Goal: Task Accomplishment & Management: Use online tool/utility

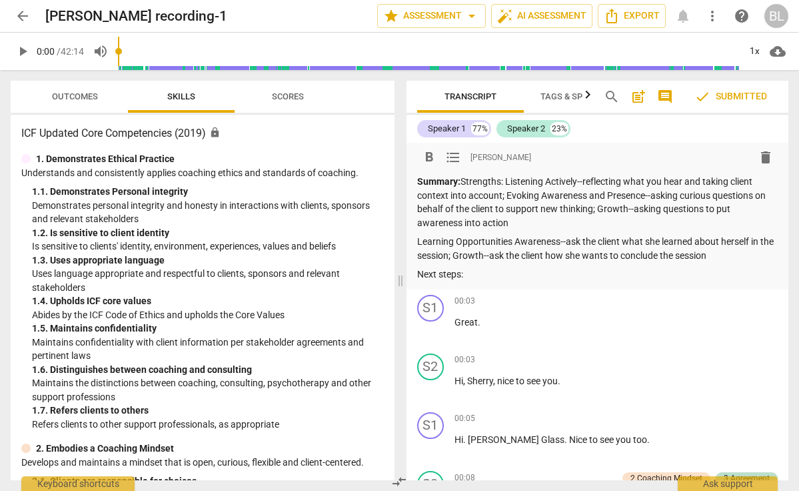
drag, startPoint x: 465, startPoint y: 179, endPoint x: 491, endPoint y: 257, distance: 83.1
click at [492, 258] on div "Summary: Strengths: Listening Actively--reflecting what you hear and taking cli…" at bounding box center [597, 228] width 361 height 107
click at [530, 267] on p "Next steps:" at bounding box center [597, 274] width 361 height 14
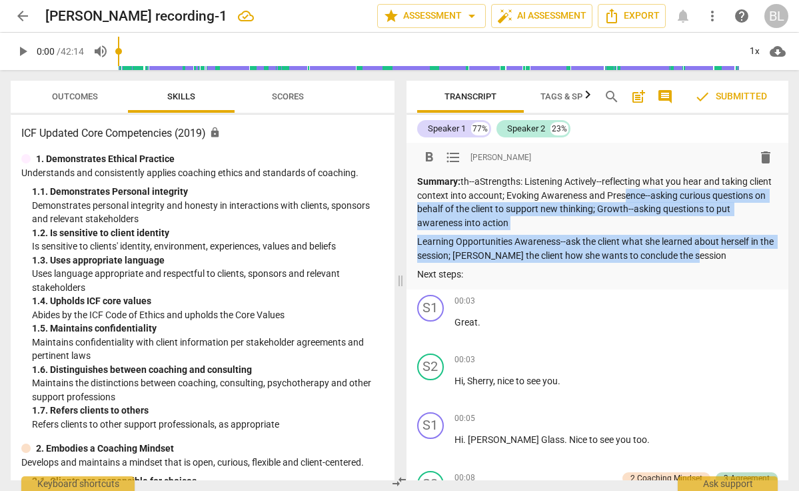
drag, startPoint x: 711, startPoint y: 252, endPoint x: 645, endPoint y: 210, distance: 78.2
click at [645, 207] on div "Summary: th--aStrengths: Listening Actively--reflecting what you hear and takin…" at bounding box center [597, 228] width 361 height 107
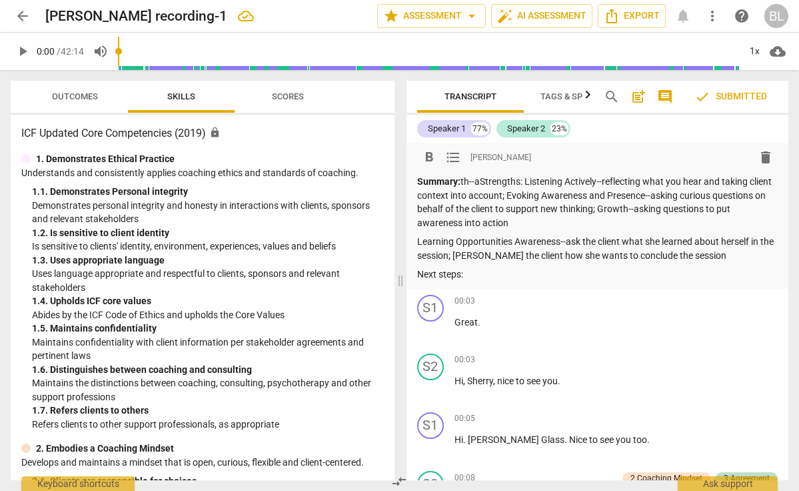
click at [594, 275] on p "Next steps:" at bounding box center [597, 274] width 361 height 14
click at [483, 181] on p "Summary: th--aStrengths: Listening Actively--reflecting what you hear and takin…" at bounding box center [597, 202] width 361 height 55
click at [501, 254] on p "Learning Opportunities Awareness--ask the client what she learned about herself…" at bounding box center [597, 248] width 361 height 27
drag, startPoint x: 411, startPoint y: 173, endPoint x: 418, endPoint y: 225, distance: 52.5
click at [418, 225] on div "format_bold format_list_bulleted [PERSON_NAME] delete Summary: Strengths: Liste…" at bounding box center [598, 216] width 383 height 147
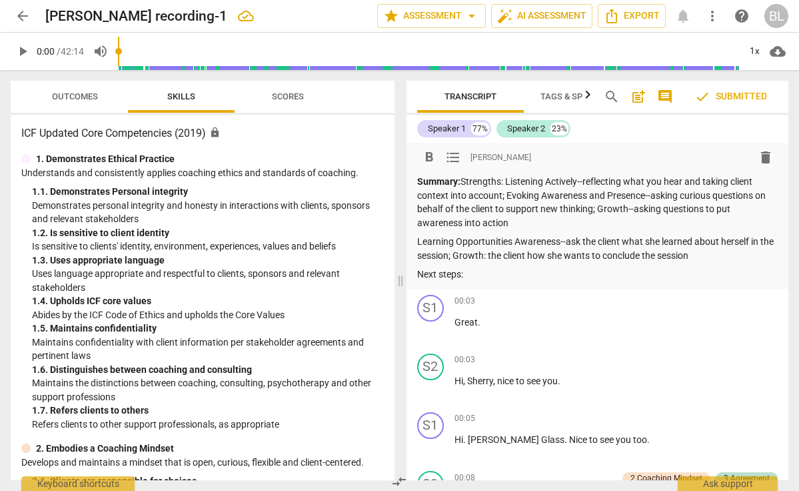
drag, startPoint x: 711, startPoint y: 254, endPoint x: 696, endPoint y: 151, distance: 103.7
click at [696, 151] on div "format_bold format_list_bulleted [PERSON_NAME] delete Summary: Strengths: Liste…" at bounding box center [597, 213] width 361 height 136
copy div "Summary: Strengths: Listening Actively--reflecting what you hear and taking cli…"
